Goal: Information Seeking & Learning: Find contact information

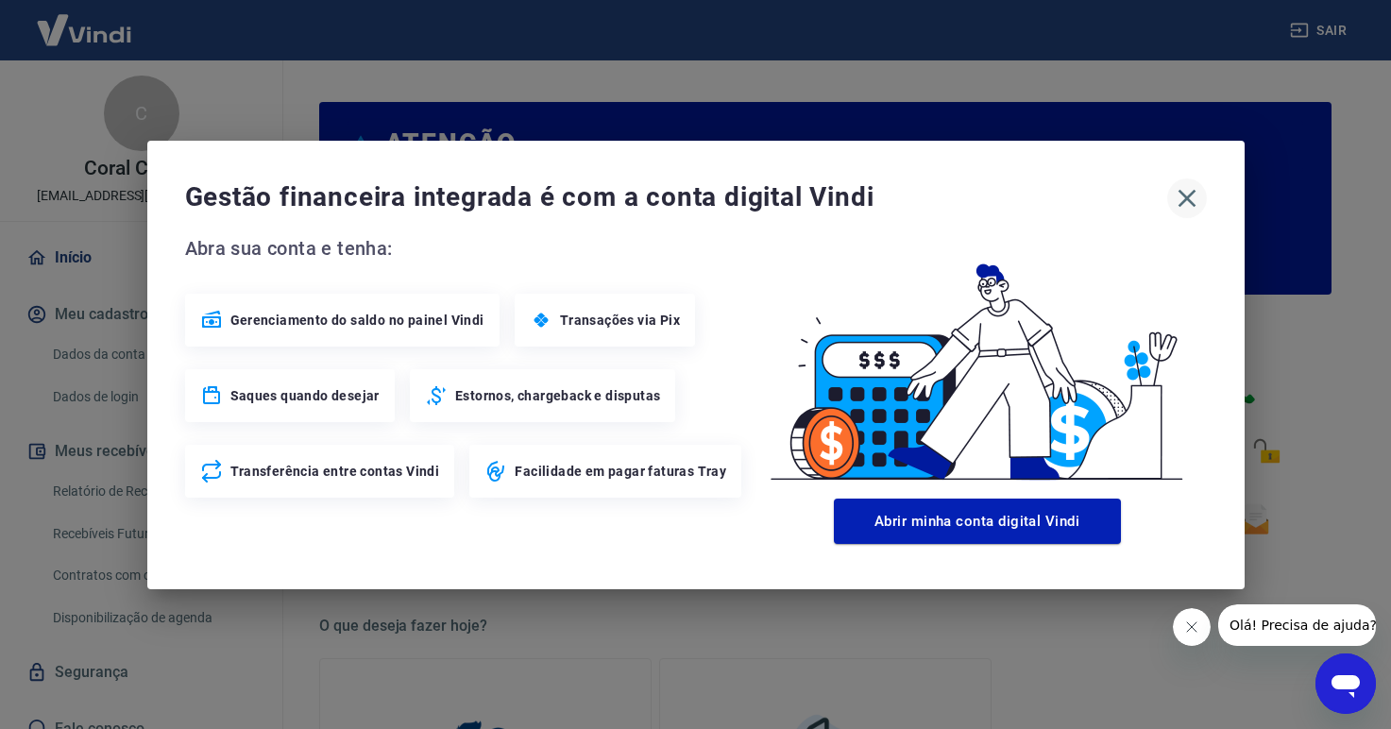
click at [1184, 203] on icon "button" at bounding box center [1187, 198] width 30 height 30
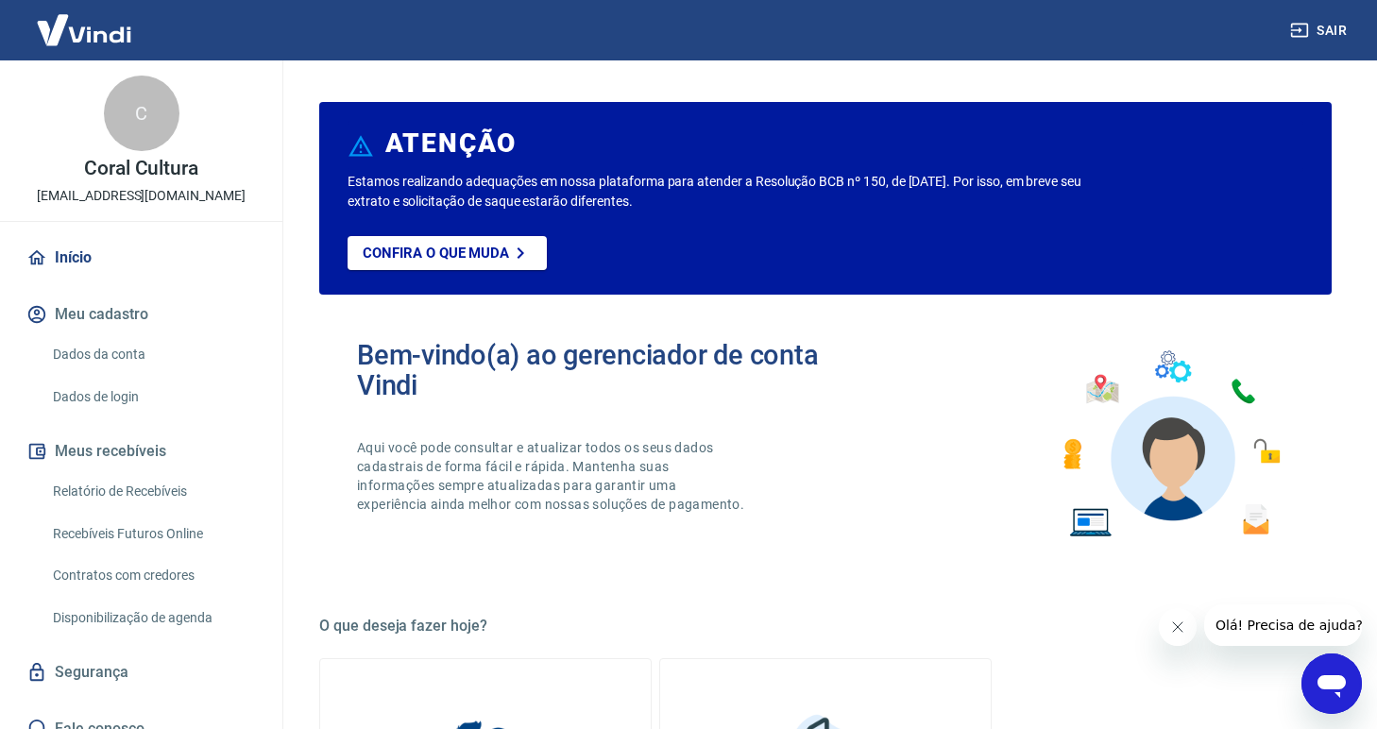
scroll to position [21, 0]
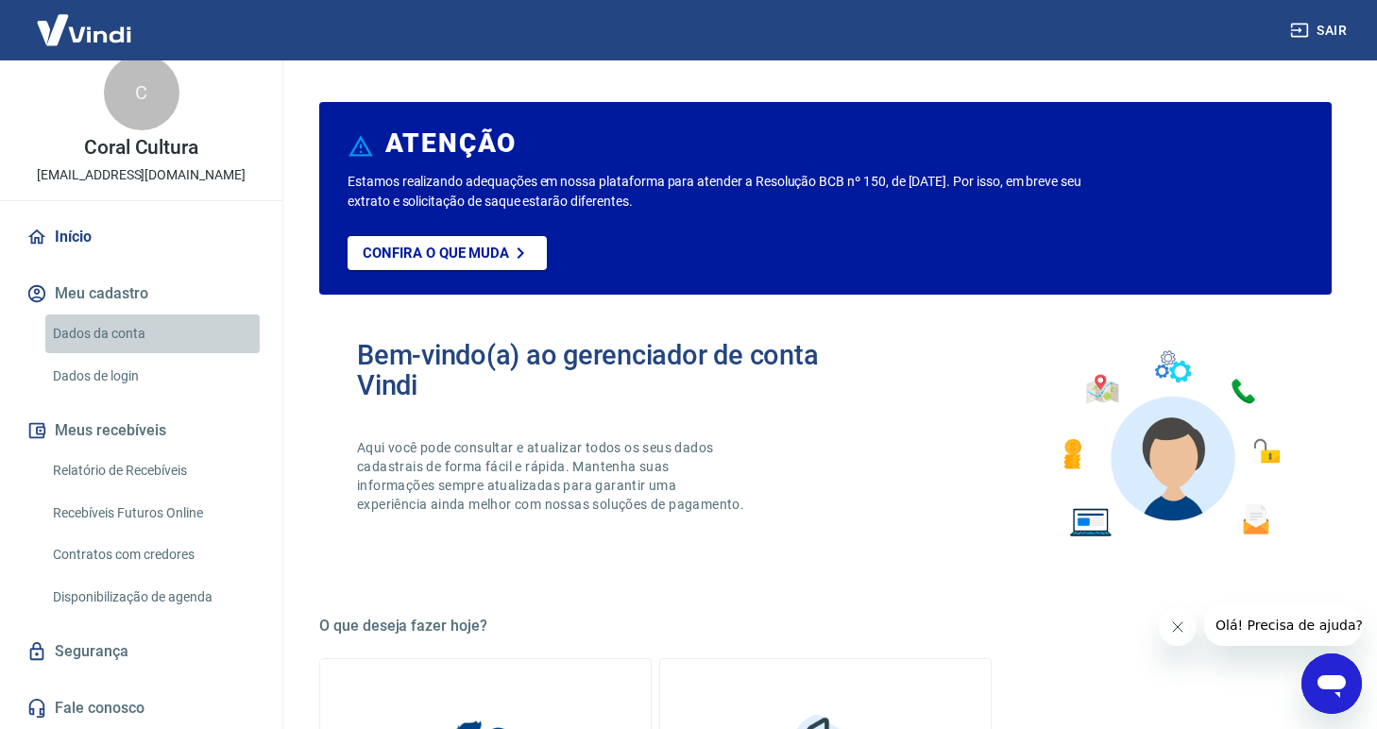
click at [154, 340] on link "Dados da conta" at bounding box center [152, 333] width 214 height 39
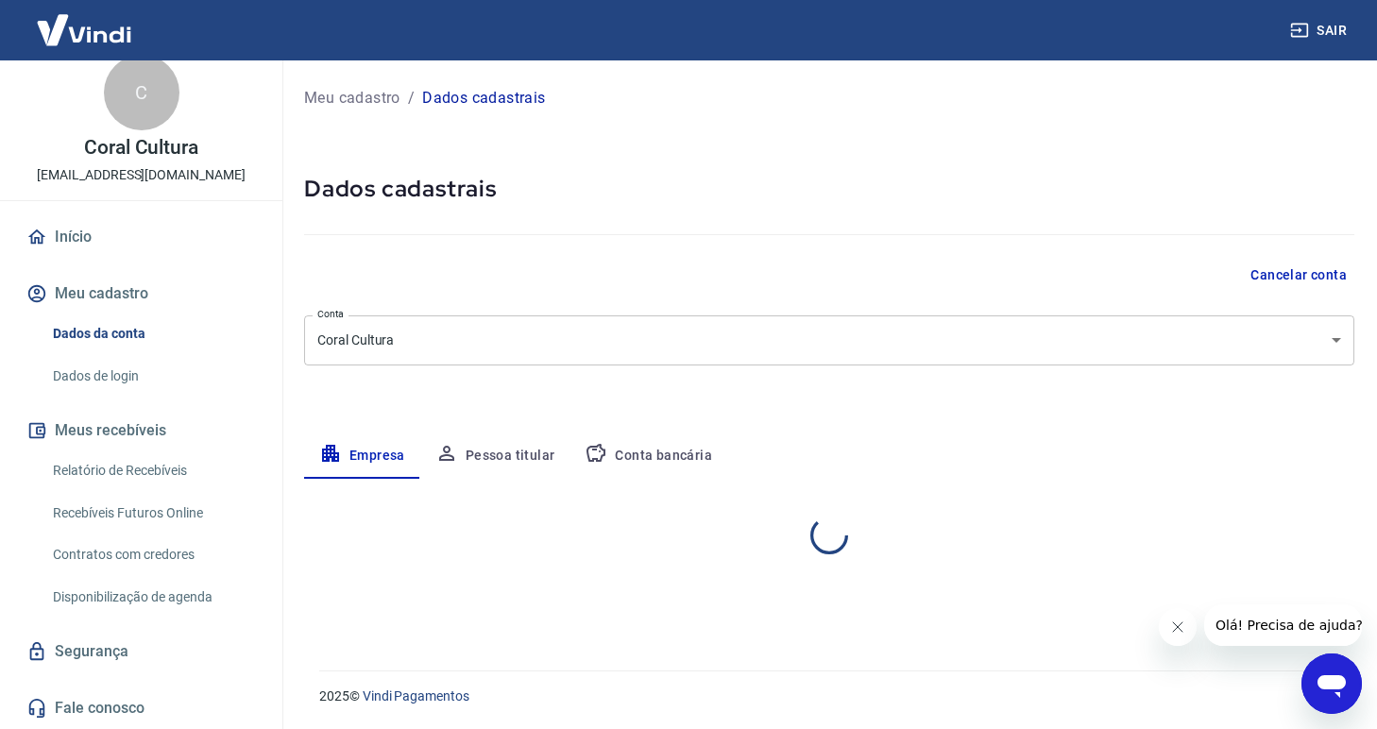
select select "SP"
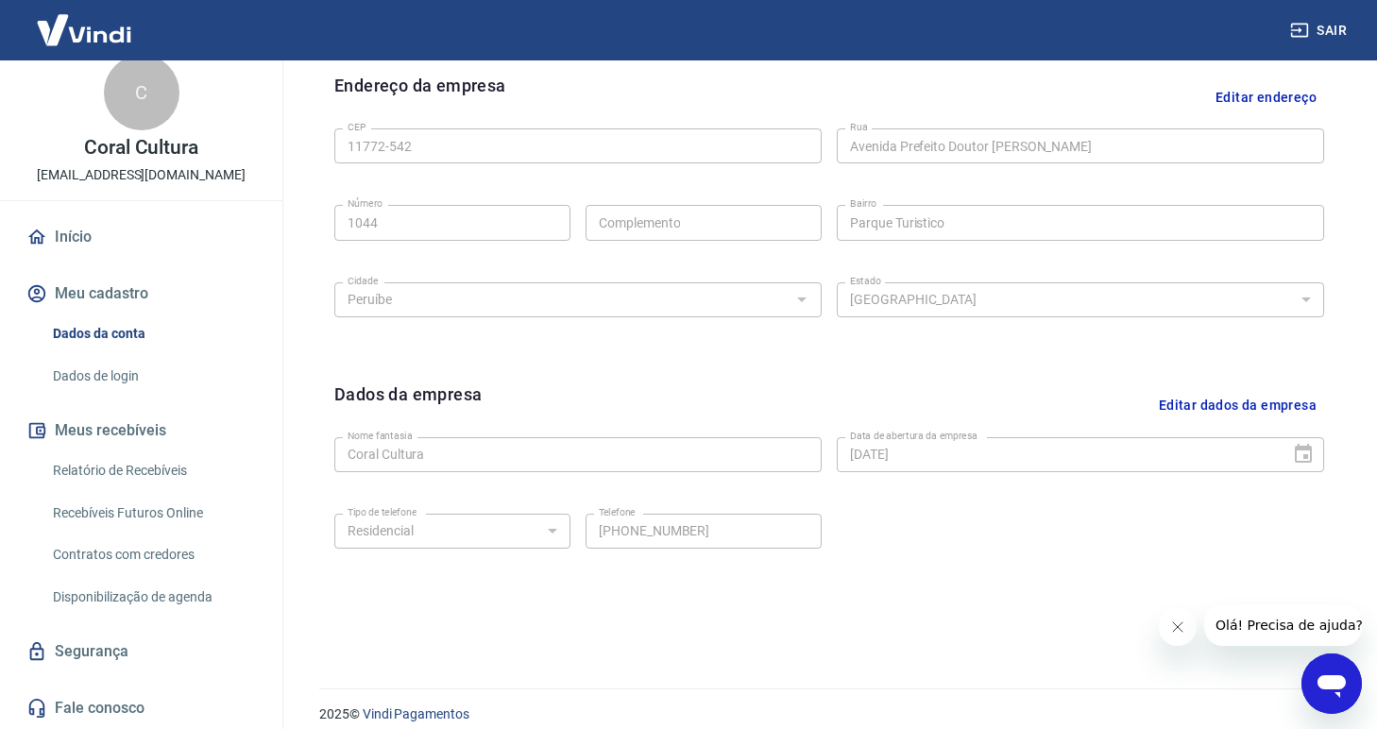
scroll to position [633, 0]
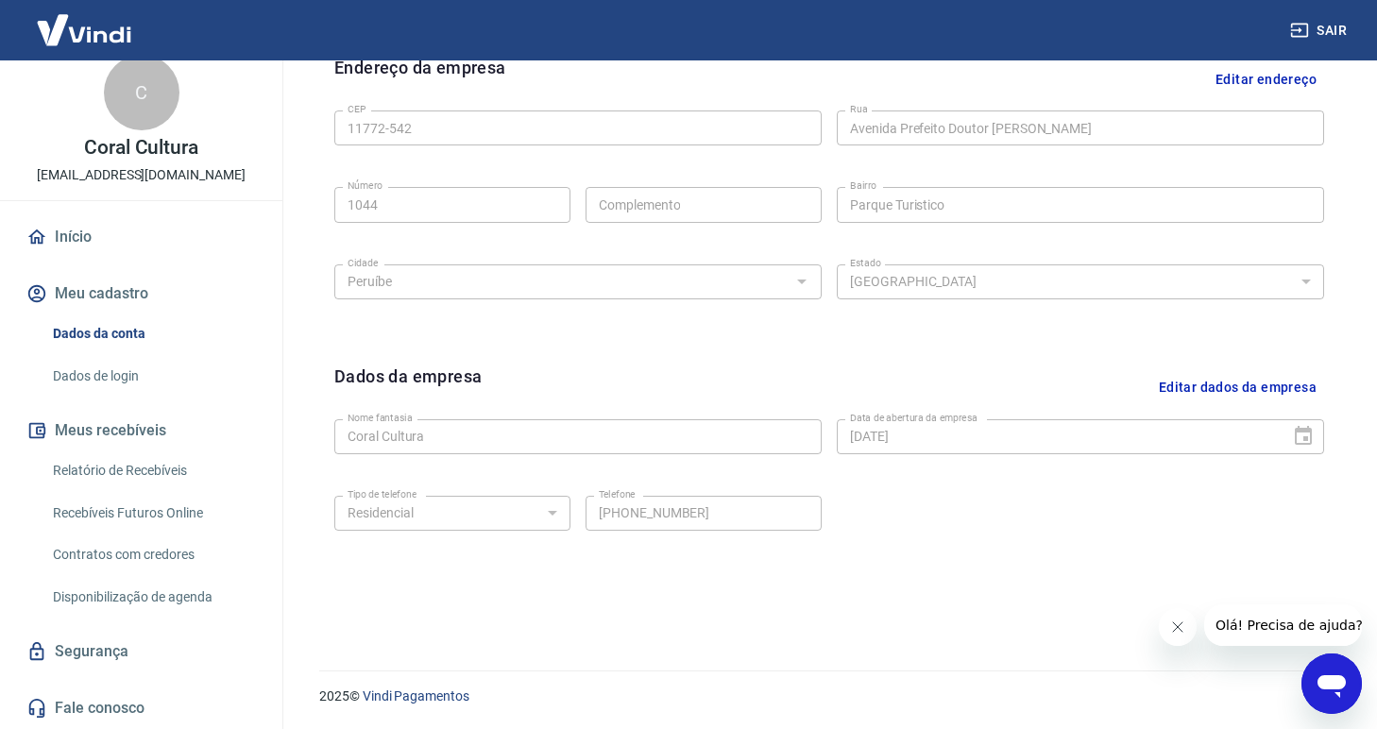
click at [92, 701] on link "Fale conosco" at bounding box center [141, 708] width 237 height 42
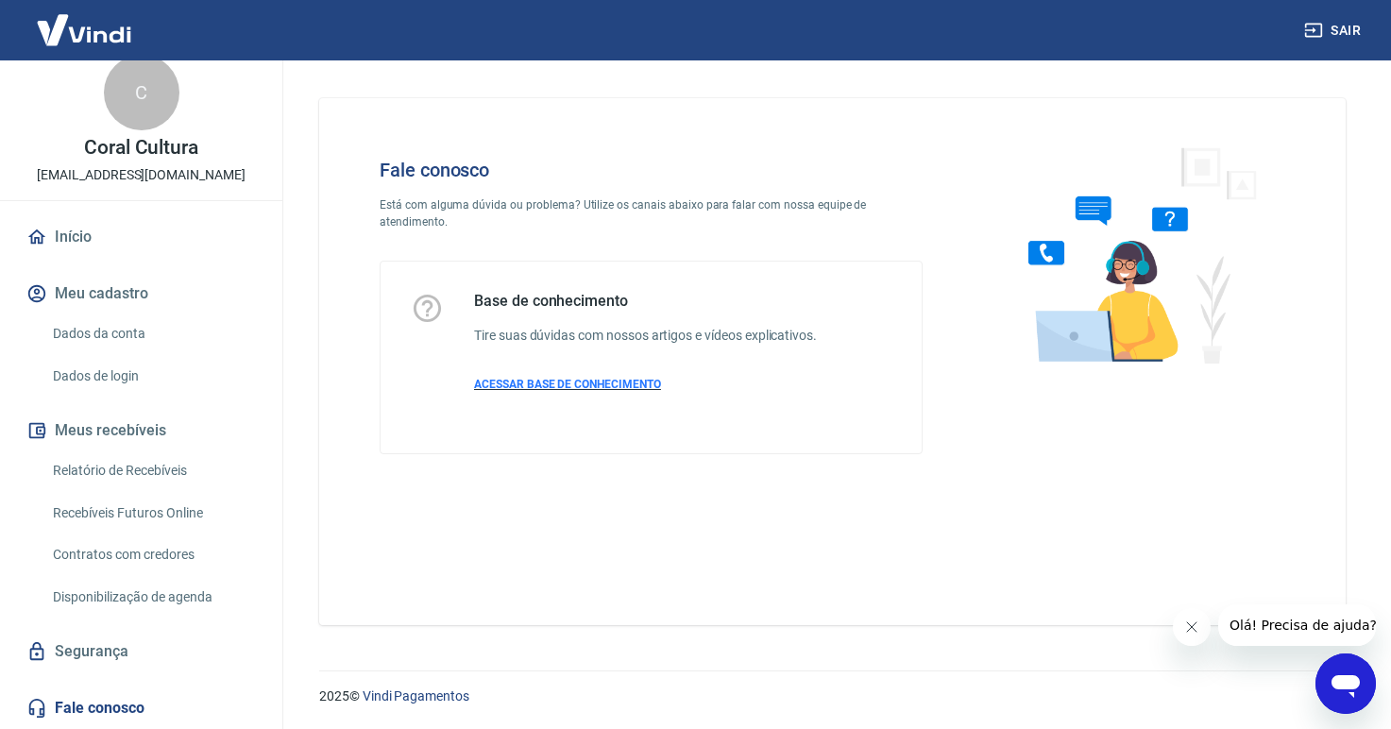
click at [524, 378] on span "ACESSAR BASE DE CONHECIMENTO" at bounding box center [567, 384] width 187 height 13
click at [131, 549] on link "Contratos com credores" at bounding box center [152, 554] width 214 height 39
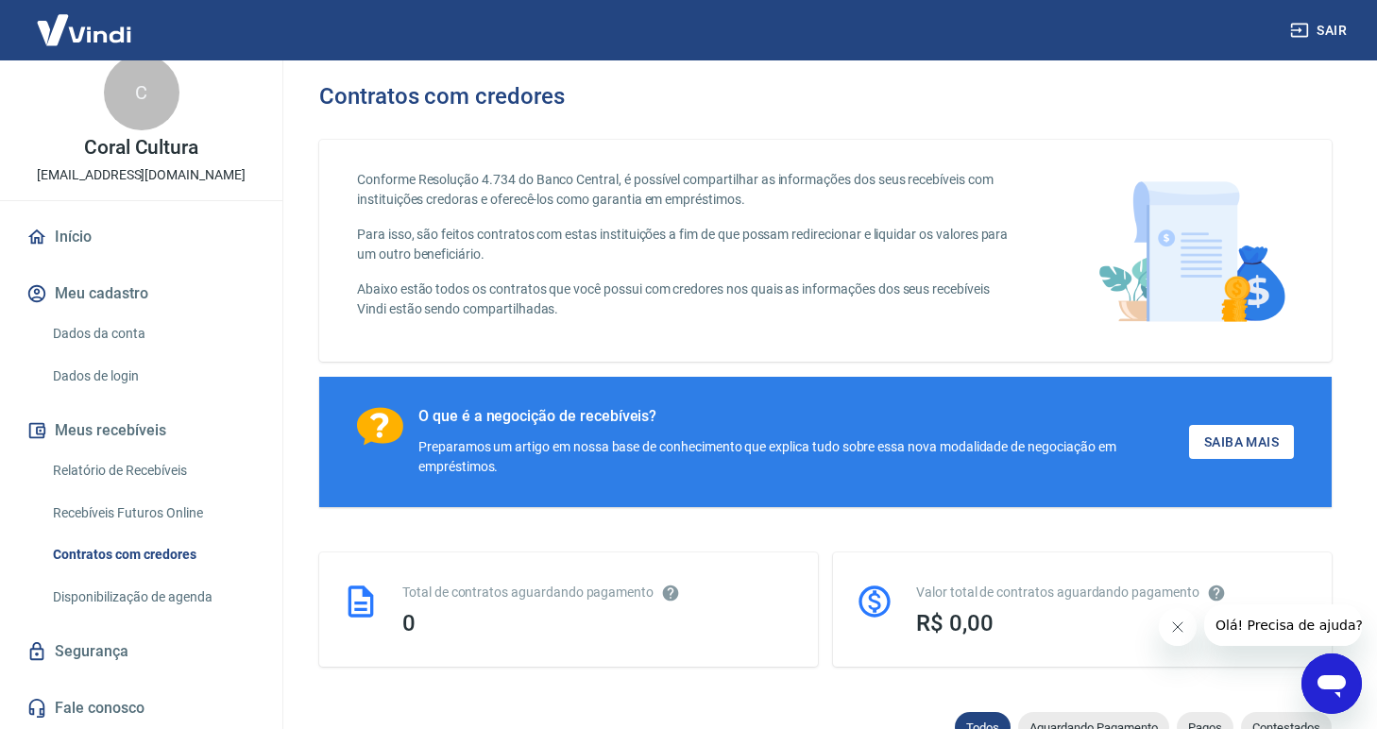
scroll to position [110, 0]
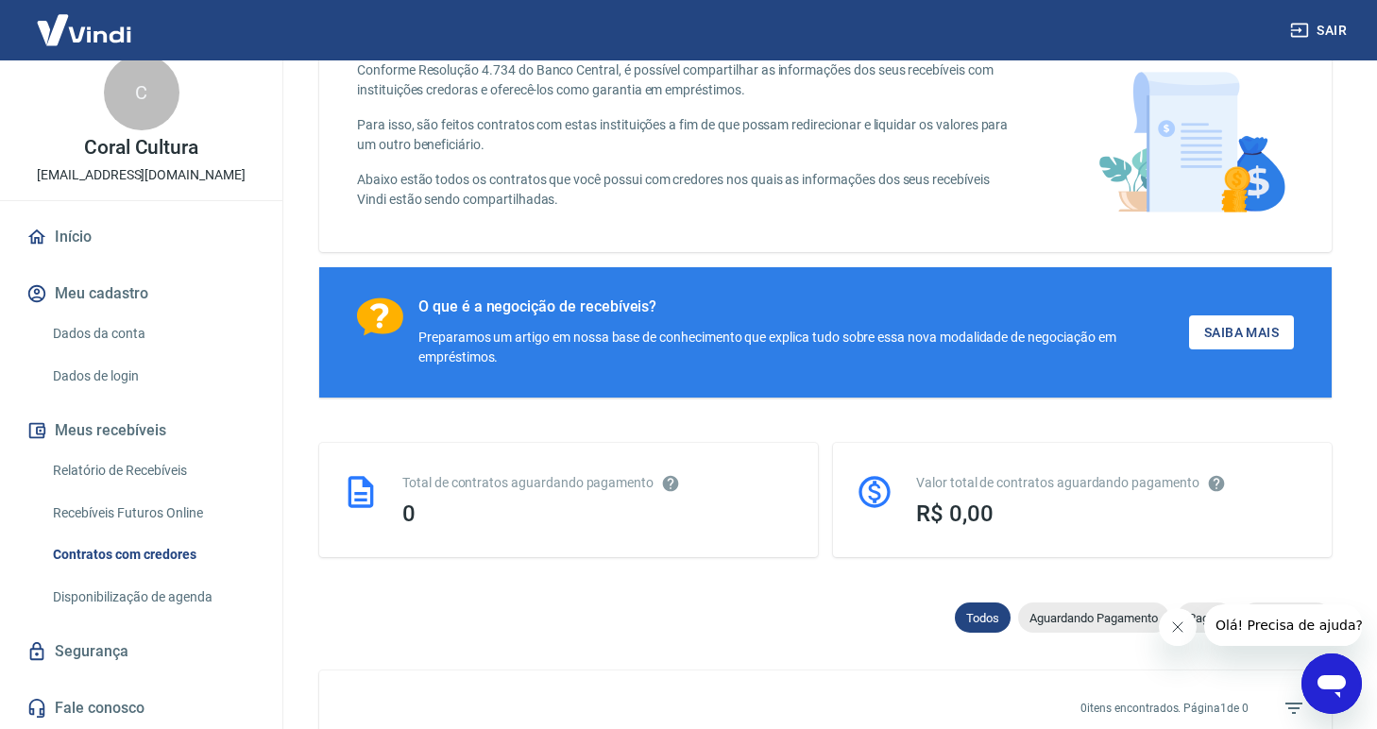
click at [195, 507] on link "Recebíveis Futuros Online" at bounding box center [152, 513] width 214 height 39
